Goal: Task Accomplishment & Management: Use online tool/utility

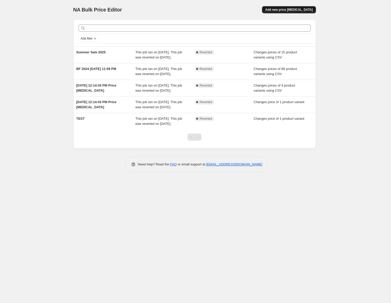
click at [291, 11] on span "Add new price [MEDICAL_DATA]" at bounding box center [288, 10] width 47 height 4
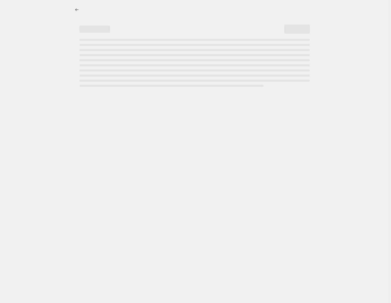
select select "percentage"
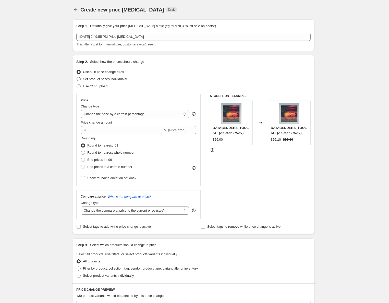
click at [103, 78] on span "Set product prices individually" at bounding box center [105, 79] width 44 height 4
click at [77, 77] on input "Set product prices individually" at bounding box center [77, 77] width 0 height 0
radio input "true"
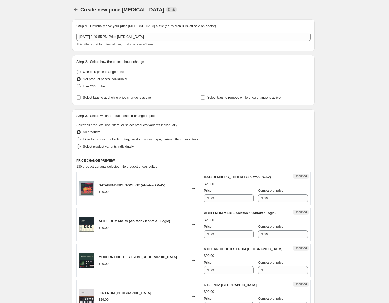
click at [78, 145] on span at bounding box center [79, 146] width 4 height 4
click at [77, 145] on input "Select product variants individually" at bounding box center [77, 144] width 0 height 0
radio input "true"
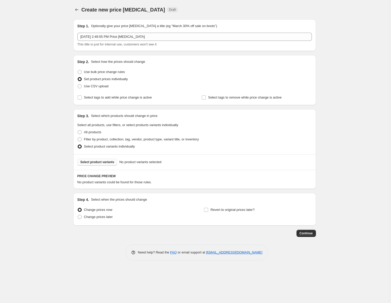
click at [97, 164] on span "Select product variants" at bounding box center [97, 162] width 34 height 4
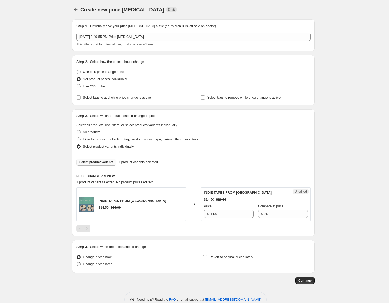
click at [104, 264] on span "Change prices later" at bounding box center [97, 264] width 29 height 4
click at [77, 262] on input "Change prices later" at bounding box center [77, 262] width 0 height 0
radio input "true"
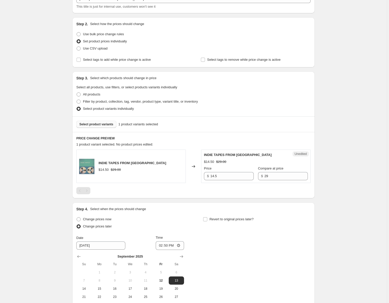
scroll to position [100, 0]
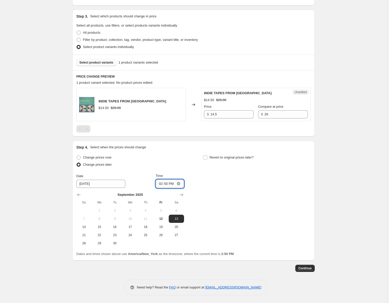
click at [167, 184] on input "14:50" at bounding box center [170, 183] width 29 height 9
click at [162, 183] on input "14:50" at bounding box center [170, 183] width 29 height 9
click at [178, 183] on input "14:50" at bounding box center [170, 183] width 29 height 9
type input "16:59"
click at [219, 188] on div "Change prices now Change prices later Date [DATE] Time 16:59 [DATE] Su Mo Tu We…" at bounding box center [193, 200] width 234 height 93
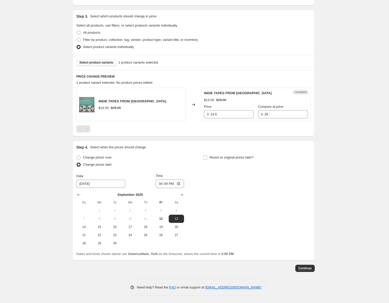
scroll to position [79, 0]
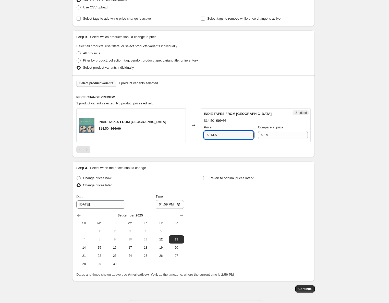
drag, startPoint x: 220, startPoint y: 132, endPoint x: 199, endPoint y: 132, distance: 21.7
click at [199, 132] on div "INDIE TAPES FROM MARS $14.50 $29.00 Changed to Unedited INDIE TAPES FROM MARS $…" at bounding box center [193, 124] width 234 height 33
type input "29"
drag, startPoint x: 269, startPoint y: 135, endPoint x: 250, endPoint y: 134, distance: 19.7
click at [250, 134] on div "Price $ 29 Compare at price $ 29" at bounding box center [256, 132] width 104 height 14
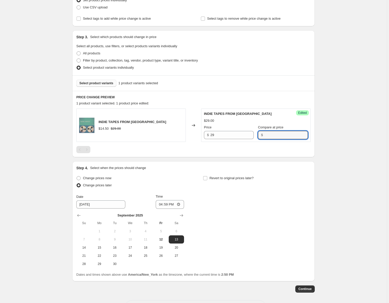
click at [322, 162] on div "Create new price [MEDICAL_DATA]. This page is ready Create new price [MEDICAL_D…" at bounding box center [193, 122] width 387 height 402
click at [305, 289] on span "Continue" at bounding box center [304, 289] width 13 height 4
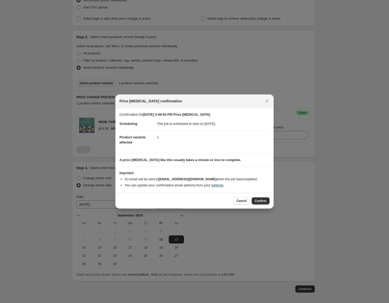
click at [239, 200] on span "Cancel" at bounding box center [242, 201] width 10 height 4
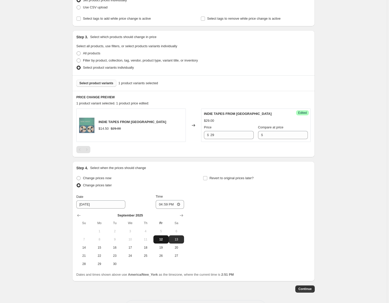
click at [164, 240] on span "12" at bounding box center [160, 239] width 11 height 4
type input "[DATE]"
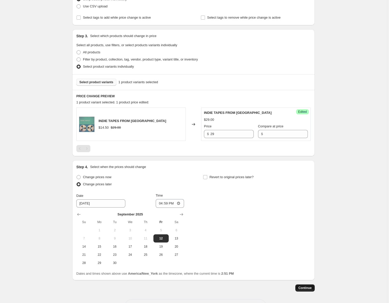
click at [305, 287] on span "Continue" at bounding box center [304, 288] width 13 height 4
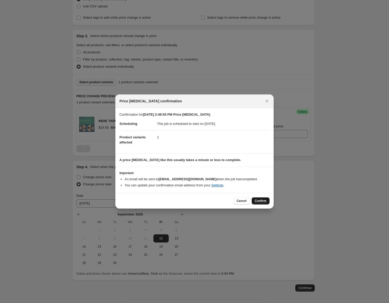
click at [262, 199] on span "Confirm" at bounding box center [261, 201] width 12 height 4
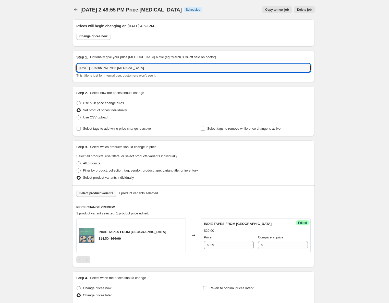
drag, startPoint x: 160, startPoint y: 68, endPoint x: 79, endPoint y: 62, distance: 81.4
click at [79, 62] on div "Step 1. Optionally give your price [MEDICAL_DATA] a title (eg "March 30% off sa…" at bounding box center [193, 66] width 234 height 23
click at [97, 67] on input "Indie Taped End" at bounding box center [193, 68] width 234 height 8
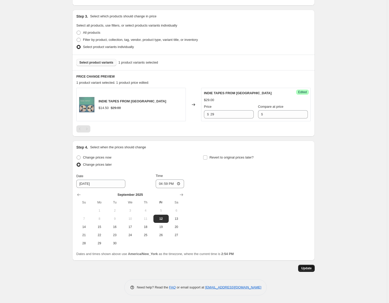
type input "Indie Tapes Intro End"
click at [305, 270] on button "Update" at bounding box center [306, 268] width 17 height 7
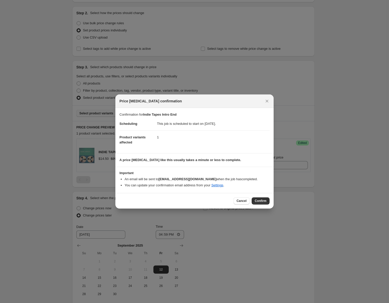
scroll to position [0, 0]
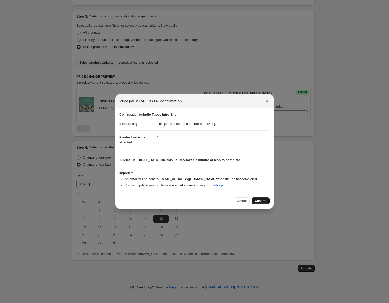
click at [261, 200] on span "Confirm" at bounding box center [261, 201] width 12 height 4
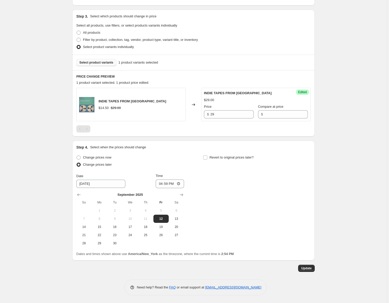
scroll to position [129, 0]
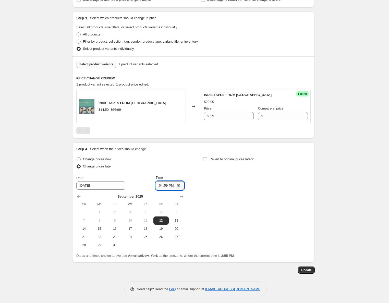
click at [171, 185] on input "16:59" at bounding box center [170, 185] width 29 height 9
click at [180, 185] on input "16:59" at bounding box center [170, 185] width 29 height 9
type input "17:00"
click at [255, 193] on div "Change prices now Change prices later Date [DATE] Time 17:00 [DATE] Su Mo Tu We…" at bounding box center [193, 202] width 234 height 93
click at [309, 268] on span "Update" at bounding box center [306, 270] width 10 height 4
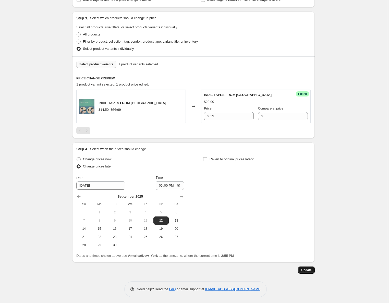
scroll to position [0, 0]
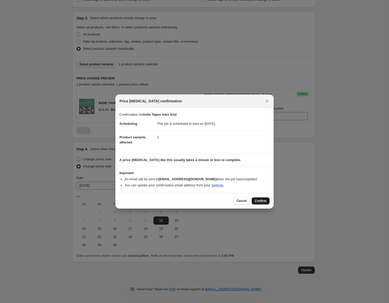
click at [262, 201] on span "Confirm" at bounding box center [261, 201] width 12 height 4
